Goal: Transaction & Acquisition: Purchase product/service

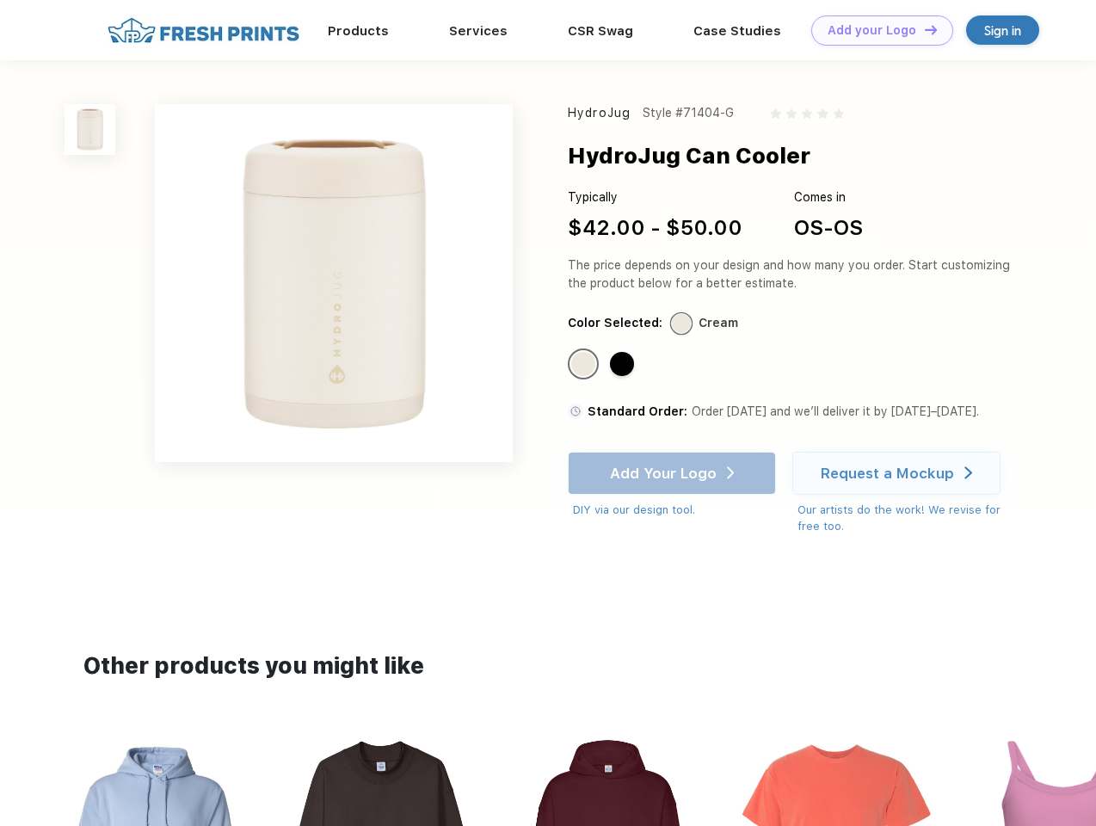
click at [876, 30] on link "Add your Logo Design Tool" at bounding box center [882, 30] width 142 height 30
click at [0, 0] on div "Design Tool" at bounding box center [0, 0] width 0 height 0
click at [923, 29] on link "Add your Logo Design Tool" at bounding box center [882, 30] width 142 height 30
click at [90, 129] on img at bounding box center [90, 129] width 51 height 51
click at [585, 365] on div "Standard Color" at bounding box center [583, 364] width 24 height 24
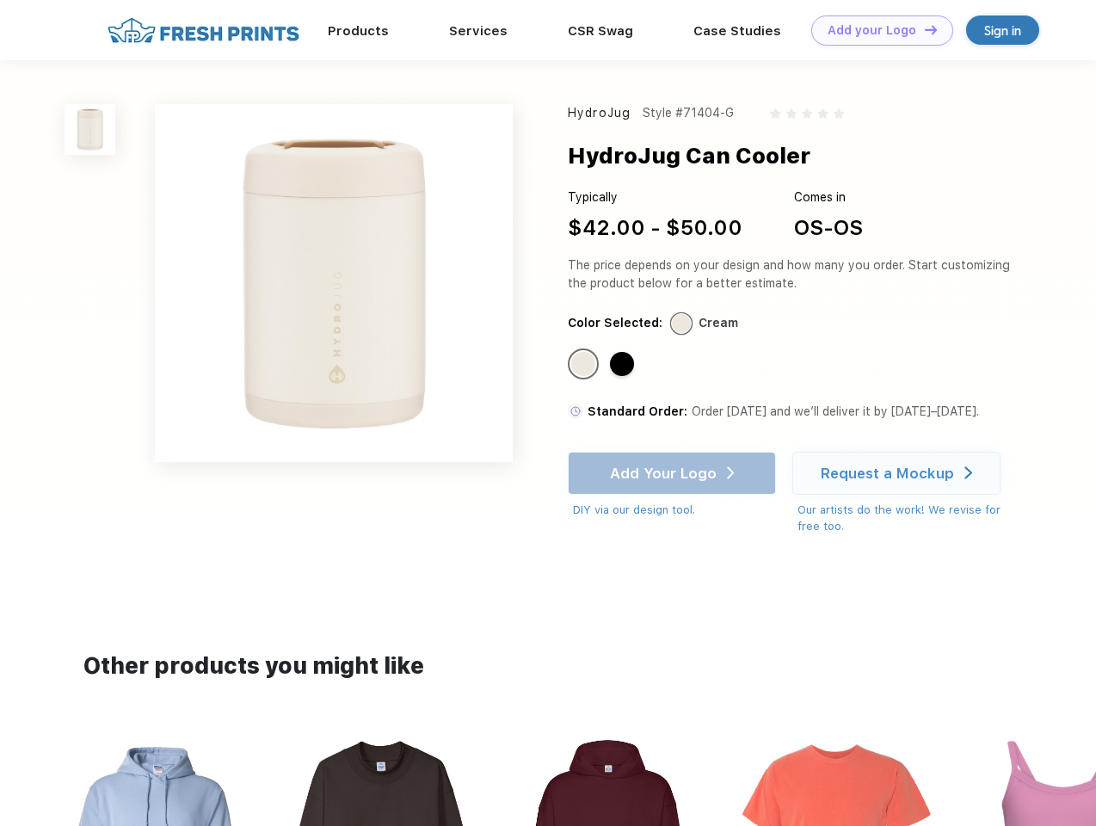
click at [624, 365] on div "Standard Color" at bounding box center [622, 364] width 24 height 24
click at [674, 473] on div "Add Your Logo DIY via our design tool. Ah shoot! This product isn't up in our d…" at bounding box center [672, 485] width 208 height 67
click at [899, 473] on div "Request a Mockup" at bounding box center [887, 473] width 133 height 17
